Goal: Contribute content: Contribute content

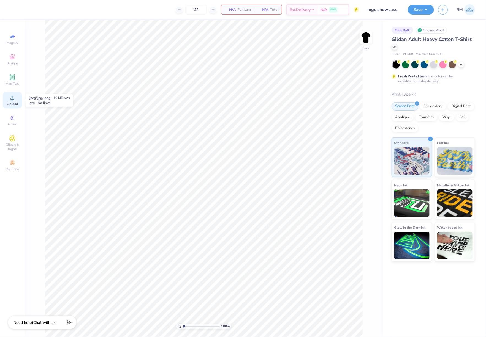
click at [16, 103] on span "Upload" at bounding box center [12, 104] width 11 height 4
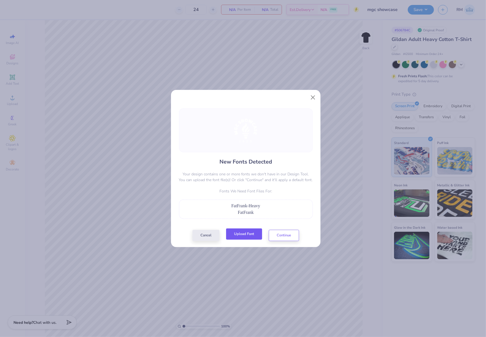
click at [255, 233] on button "Upload Font" at bounding box center [244, 234] width 36 height 11
click at [281, 235] on button "Continue" at bounding box center [284, 234] width 30 height 11
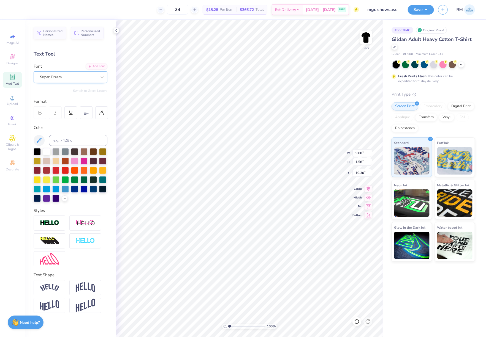
drag, startPoint x: 80, startPoint y: 78, endPoint x: 77, endPoint y: 84, distance: 6.7
click at [79, 78] on div "Super Dream" at bounding box center [68, 77] width 58 height 9
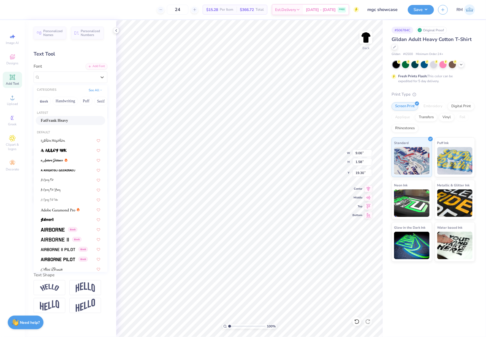
click at [70, 119] on div "FatFrank Heavy" at bounding box center [70, 121] width 59 height 6
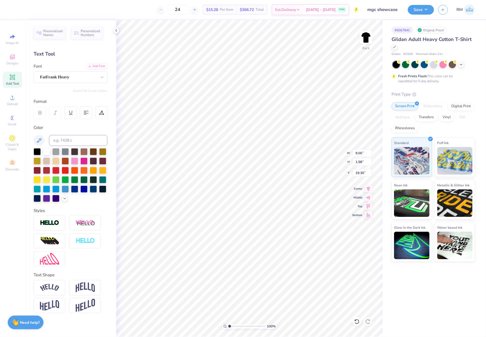
type input "8.63"
type input "1.61"
type input "19.44"
click at [358, 154] on input "15.00" at bounding box center [362, 153] width 20 height 8
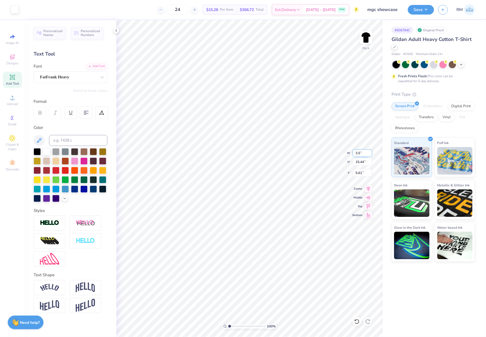
type input "3.50"
type input "3.60"
click at [357, 173] on input "10.13" at bounding box center [362, 173] width 20 height 8
type input "3.00"
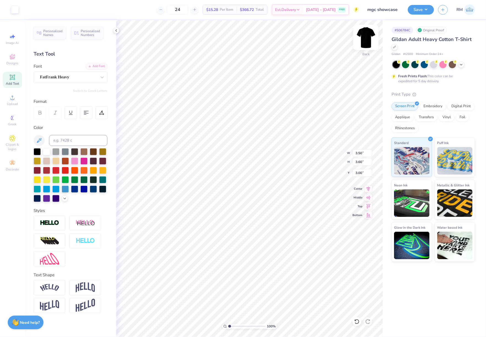
click at [368, 35] on img at bounding box center [366, 37] width 22 height 22
click at [14, 103] on span "Upload" at bounding box center [12, 104] width 11 height 4
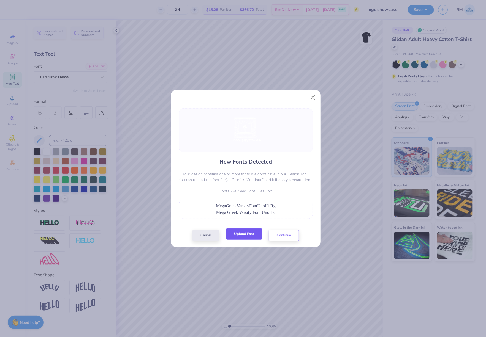
click at [244, 236] on button "Upload Font" at bounding box center [244, 234] width 36 height 11
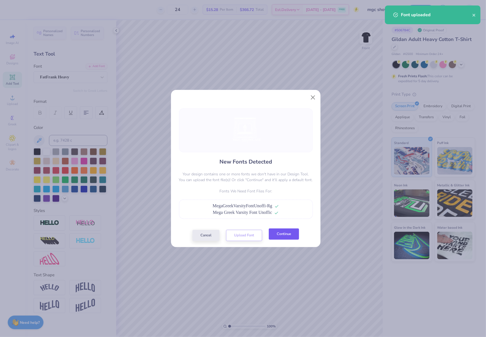
click at [283, 237] on button "Continue" at bounding box center [284, 234] width 30 height 11
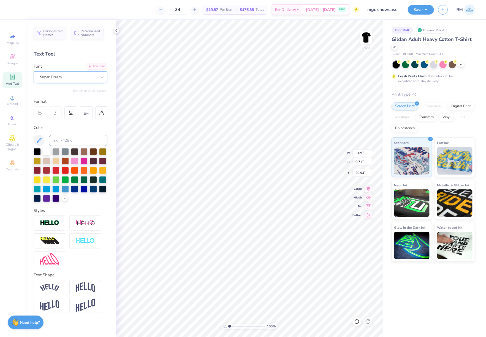
click at [76, 78] on div "Super Dream" at bounding box center [68, 77] width 58 height 9
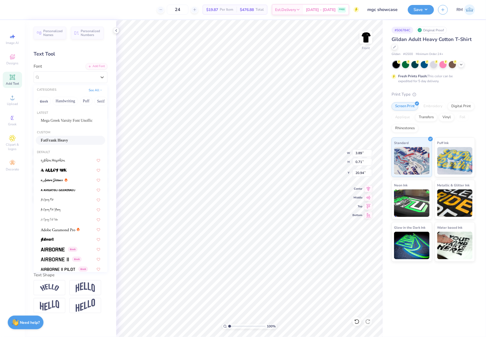
click at [67, 138] on span "FatFrank Heavy" at bounding box center [54, 141] width 27 height 6
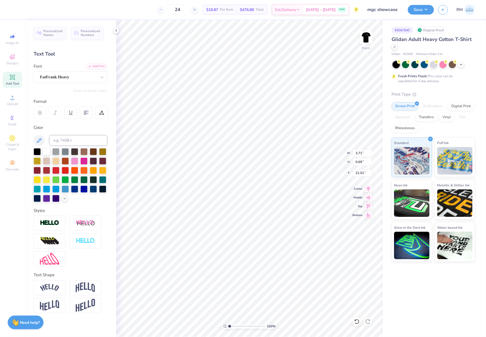
type input "3.71"
type input "0.69"
type input "21.01"
type input "14.63"
type input "1.47"
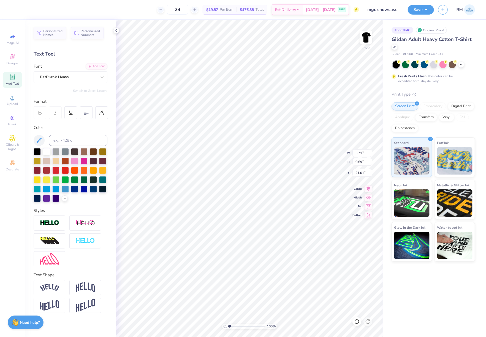
type input "19.20"
click at [73, 74] on div at bounding box center [68, 76] width 57 height 7
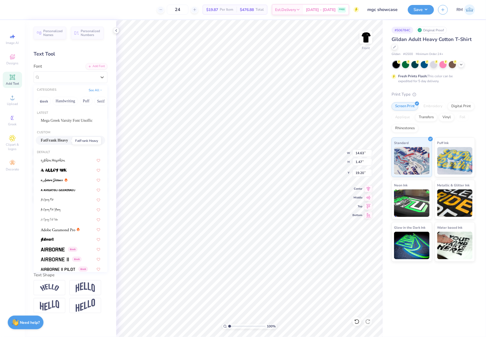
click at [67, 141] on span "FatFrank Heavy" at bounding box center [54, 141] width 27 height 6
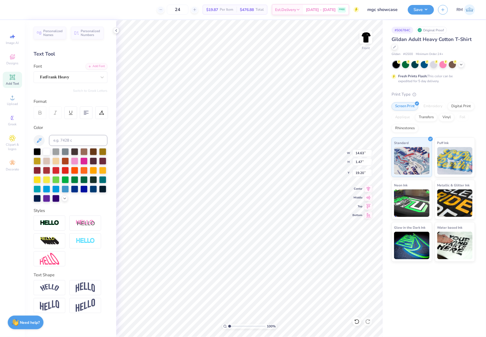
type input "14.61"
type input "1.43"
type input "19.36"
type input "1.25"
type input "0.54"
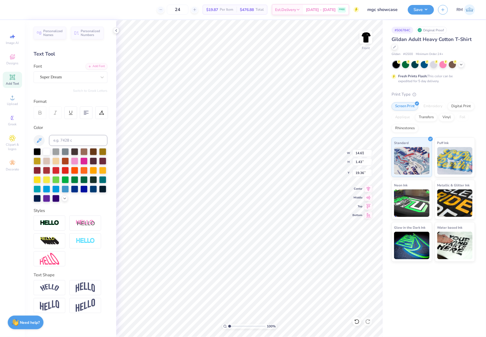
type input "14.40"
click at [74, 76] on div "Super Dream" at bounding box center [68, 77] width 58 height 9
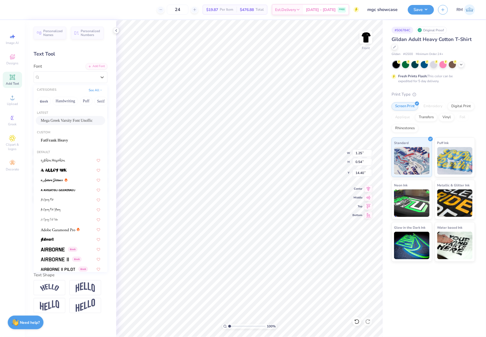
click at [75, 120] on span "Mega Greek Varsity Font Unoffic" at bounding box center [67, 121] width 52 height 6
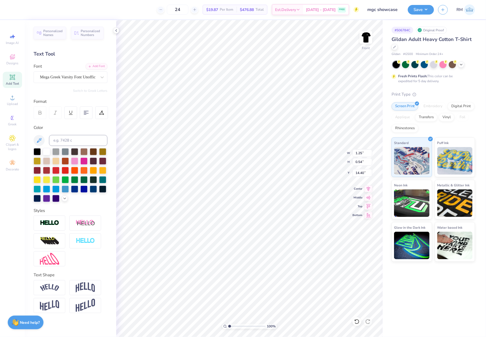
type input "1.85"
type input "0.56"
type input "14.43"
type input "13.75"
type input "11.97"
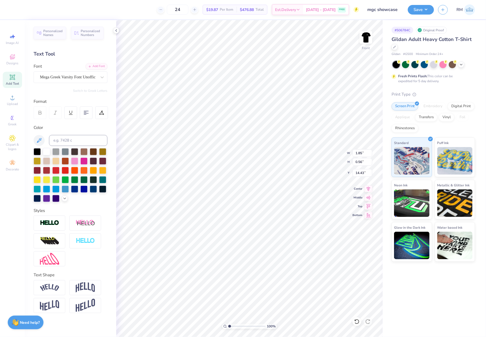
type input "6.86"
type input "1.17"
type input "0.54"
type input "13.37"
click at [81, 80] on div "Super Dream" at bounding box center [68, 77] width 58 height 9
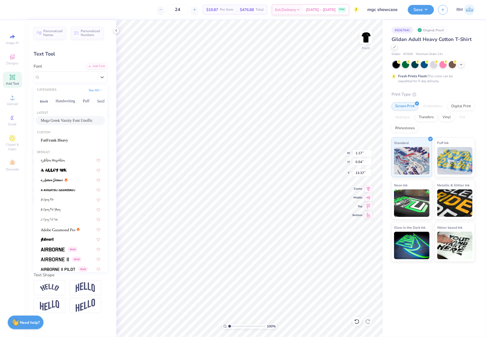
click at [79, 118] on span "Mega Greek Varsity Font Unoffic" at bounding box center [67, 121] width 52 height 6
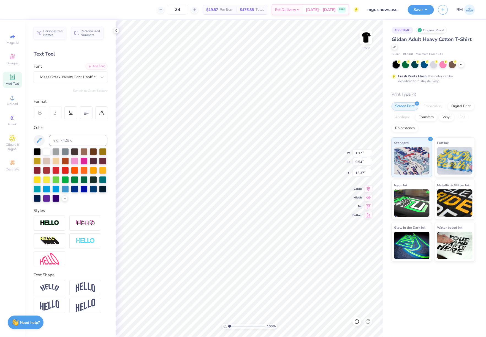
type input "1.82"
type input "0.56"
type input "13.40"
type input "1.41"
type input "0.54"
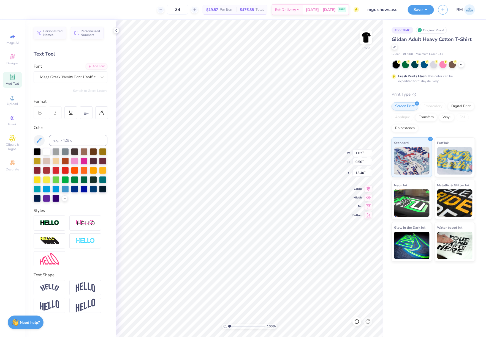
type input "13.43"
click at [52, 74] on div at bounding box center [68, 76] width 57 height 7
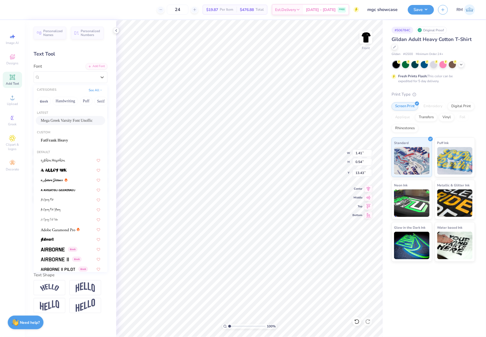
click at [84, 117] on div "Mega Greek Varsity Font Unoffic" at bounding box center [70, 120] width 69 height 9
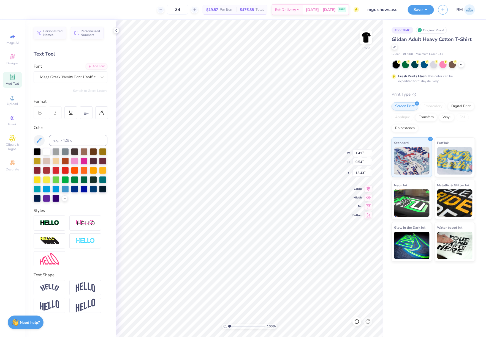
type input "1.74"
type input "0.56"
type input "13.46"
type input "13.75"
type input "11.97"
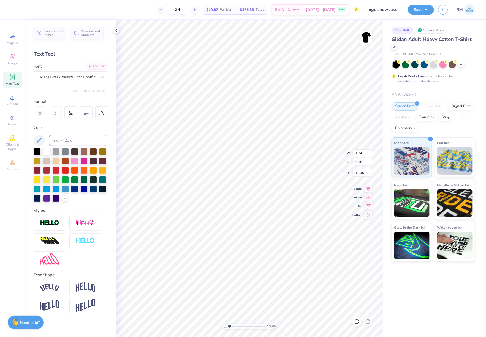
type input "6.86"
type input "1.31"
type input "0.54"
type input "14.45"
click at [52, 73] on div at bounding box center [68, 76] width 57 height 7
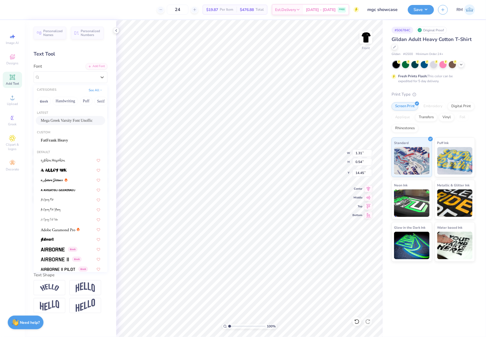
click at [84, 117] on div "Mega Greek Varsity Font Unoffic" at bounding box center [70, 120] width 69 height 9
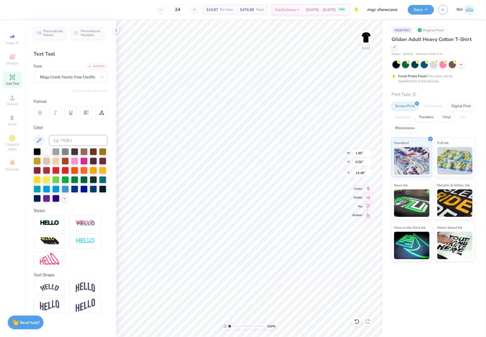
type input "1.85"
type input "0.56"
type input "14.48"
type input "14.61"
type input "1.43"
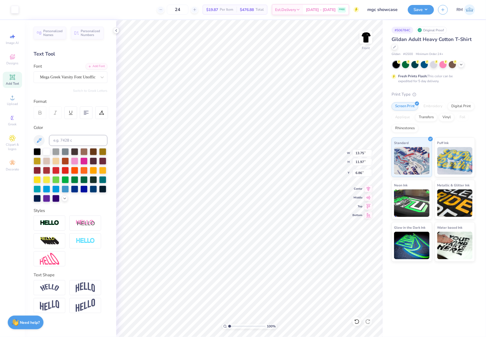
type input "19.36"
type input "1.85"
type input "1.59"
type input "13.75"
type input "11.97"
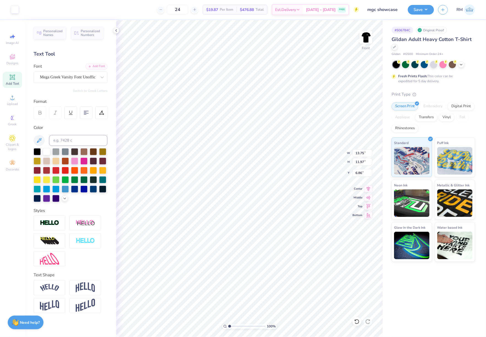
type input "6.82"
drag, startPoint x: 234, startPoint y: 327, endPoint x: 237, endPoint y: 327, distance: 3.6
type input "3.12"
click at [237, 327] on input "range" at bounding box center [246, 326] width 37 height 5
type input "1.85"
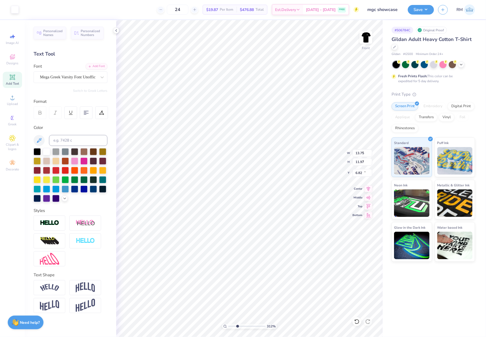
type input "0.56"
type input "14.48"
type input "1.58"
type input "13.46"
type input "1.85"
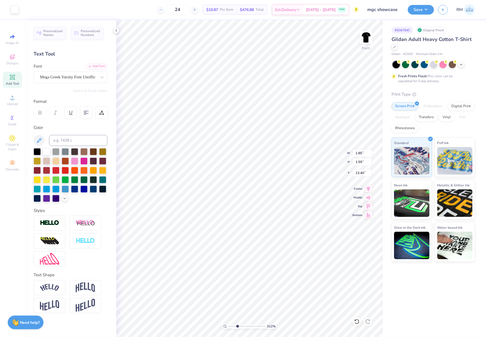
type input "1.59"
type input "6.14"
type input "1.64"
type input "13.36"
drag, startPoint x: 217, startPoint y: 323, endPoint x: 173, endPoint y: 320, distance: 44.4
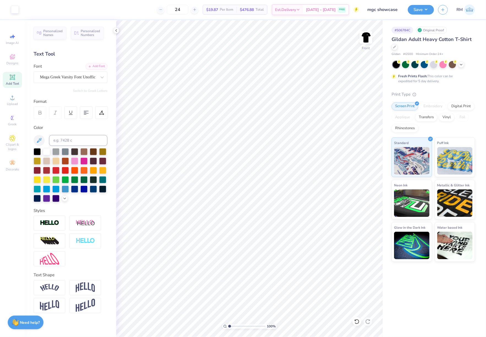
type input "1"
click at [228, 324] on input "range" at bounding box center [246, 326] width 37 height 5
click at [360, 154] on input "14.61" at bounding box center [362, 153] width 20 height 8
click at [344, 154] on div "100 % Front W 3 3 " H 14.88 14.88 " Y 6.82 6.82 " Center Middle Top Bottom" at bounding box center [249, 178] width 266 height 317
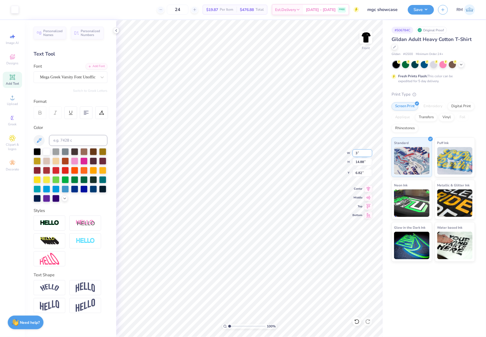
type input "3"
click at [359, 153] on input "14.61" at bounding box center [362, 153] width 20 height 8
type input "12.00"
type input "12.22"
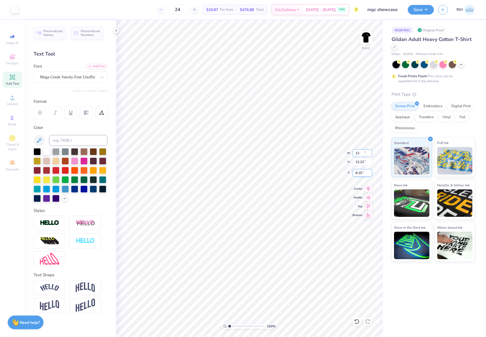
type input "8.15"
click at [360, 177] on input "8.15" at bounding box center [362, 173] width 20 height 8
type input "3.00"
click at [414, 12] on button "Save" at bounding box center [420, 9] width 26 height 10
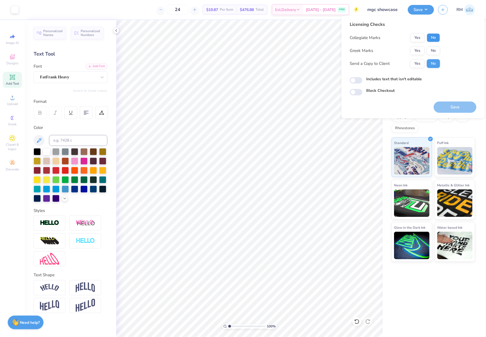
click at [433, 35] on button "No" at bounding box center [432, 37] width 13 height 9
click at [416, 53] on button "Yes" at bounding box center [417, 50] width 14 height 9
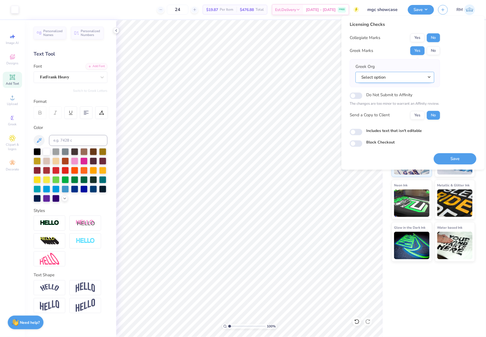
click at [405, 80] on button "Select option" at bounding box center [394, 77] width 79 height 11
click at [402, 74] on button "Select option" at bounding box center [394, 77] width 79 height 11
click at [355, 72] on button "Select option" at bounding box center [394, 77] width 79 height 11
click at [430, 76] on button "Select option" at bounding box center [394, 77] width 79 height 11
click at [428, 77] on button "Select option" at bounding box center [394, 77] width 79 height 11
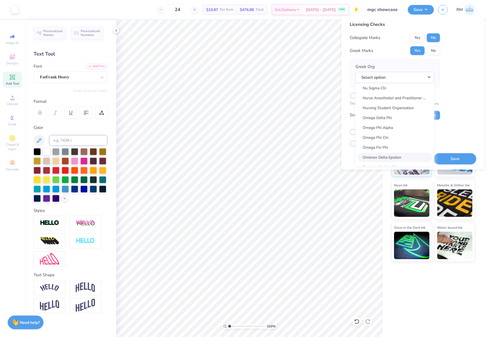
scroll to position [2664, 0]
click at [400, 122] on link "Omega Delta Phi" at bounding box center [394, 120] width 74 height 9
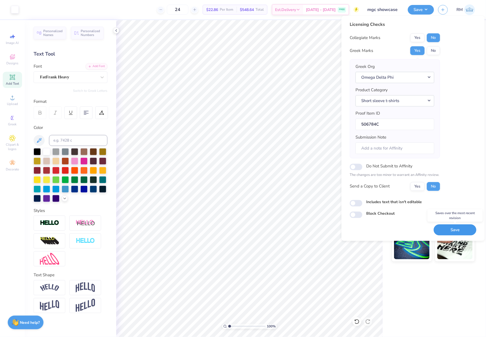
click at [455, 228] on button "Save" at bounding box center [454, 230] width 43 height 11
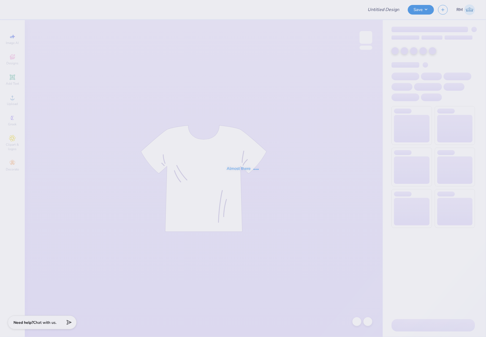
type input "Fall [PERSON_NAME] '25 Test"
